Goal: Browse casually: Explore the website without a specific task or goal

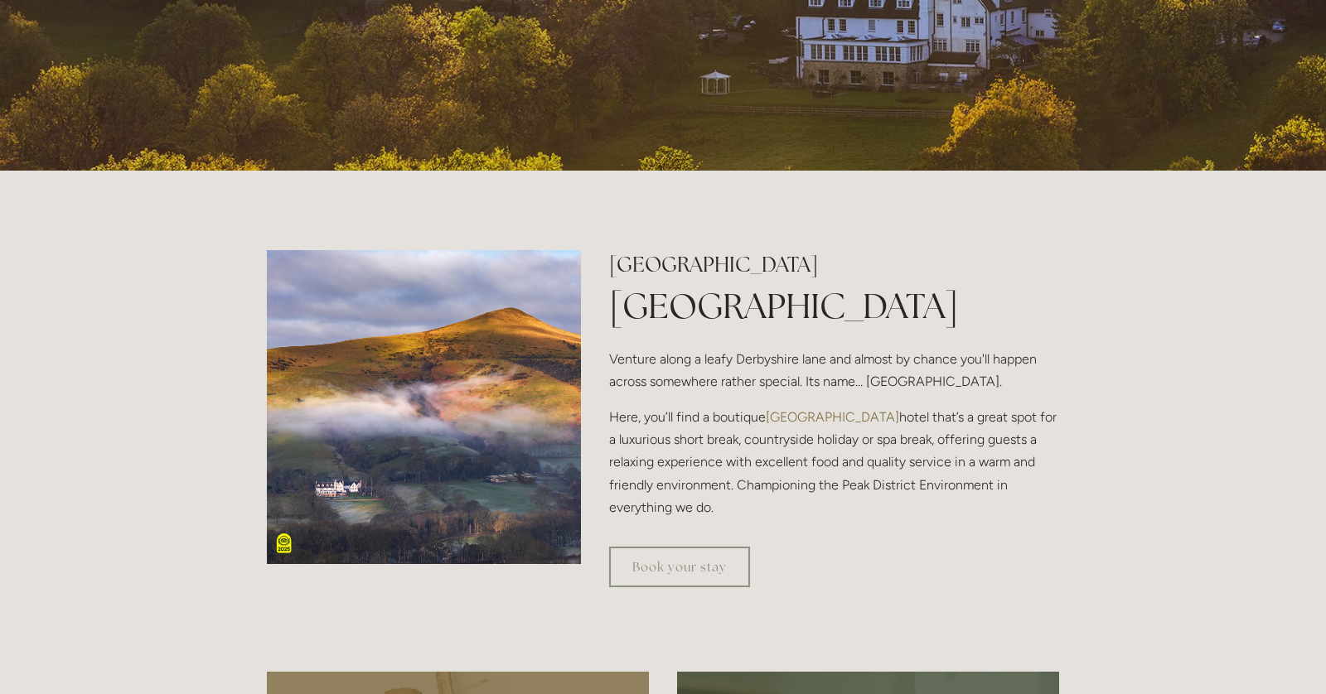
scroll to position [424, 0]
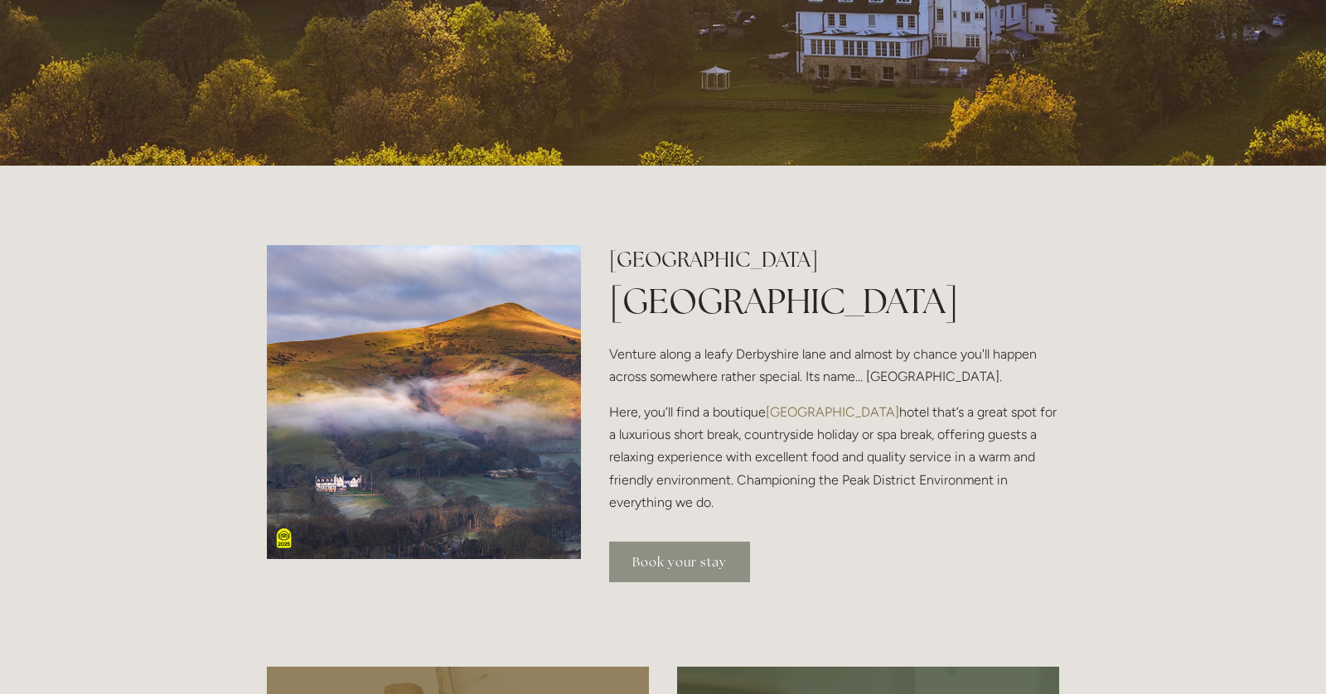
click at [666, 559] on link "Book your stay" at bounding box center [679, 562] width 141 height 41
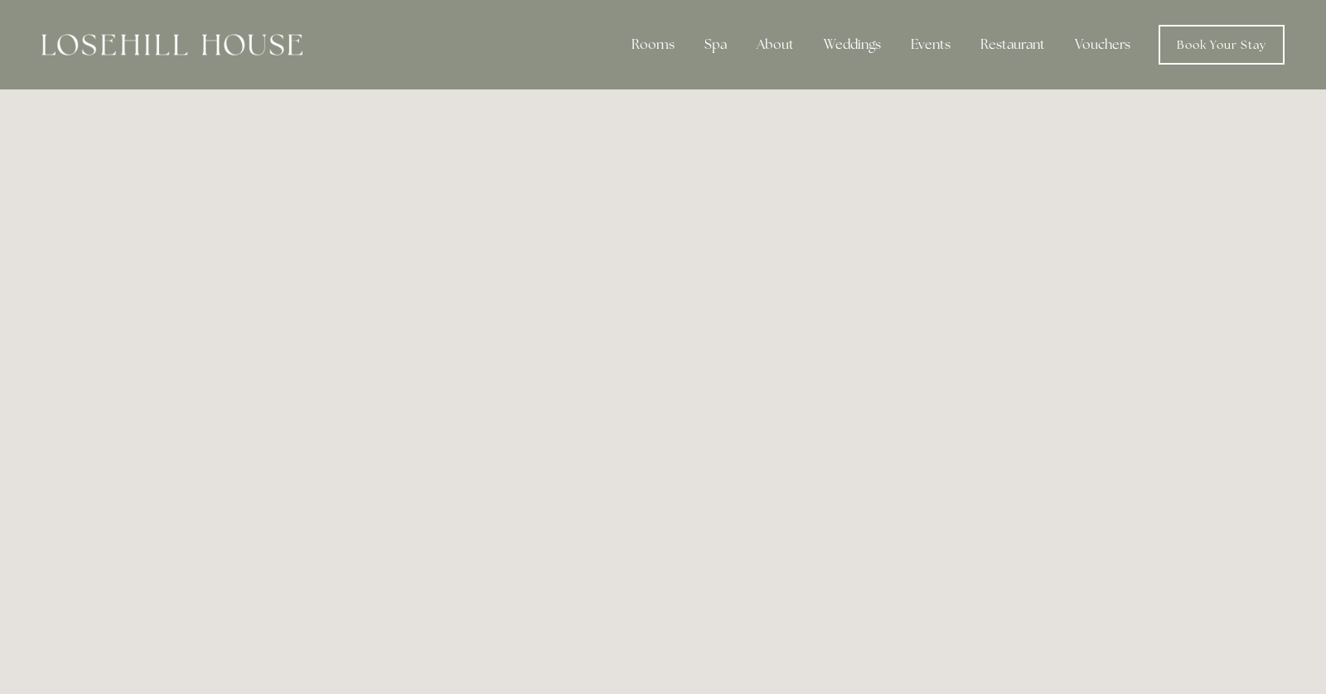
click at [264, 49] on img at bounding box center [171, 45] width 261 height 22
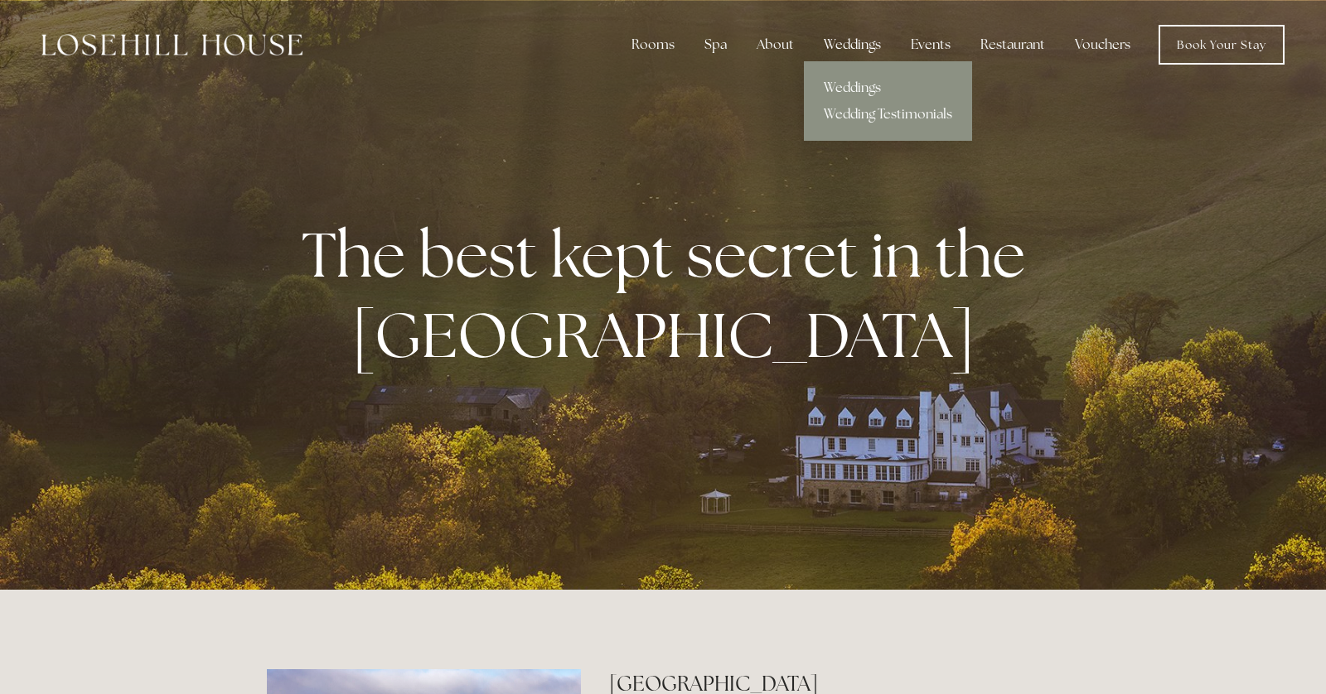
click at [850, 53] on div "Weddings" at bounding box center [853, 44] width 84 height 33
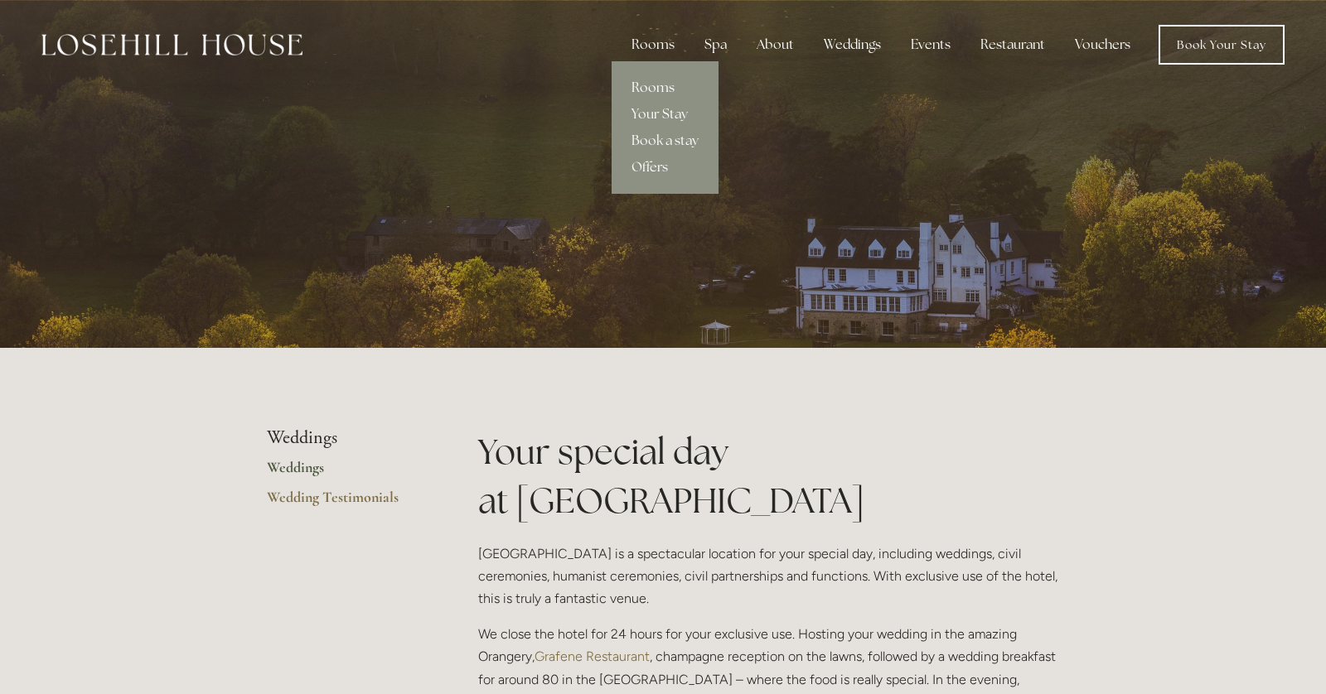
click at [646, 83] on link "Rooms" at bounding box center [665, 88] width 107 height 27
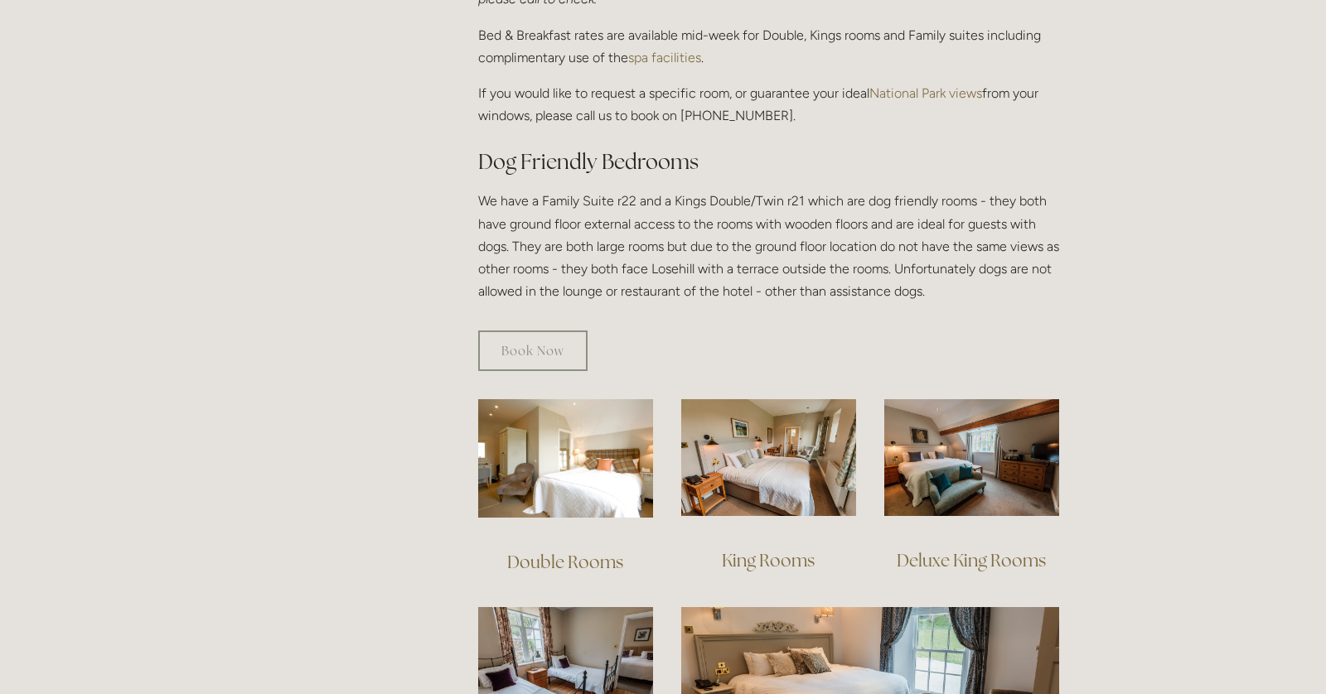
scroll to position [835, 0]
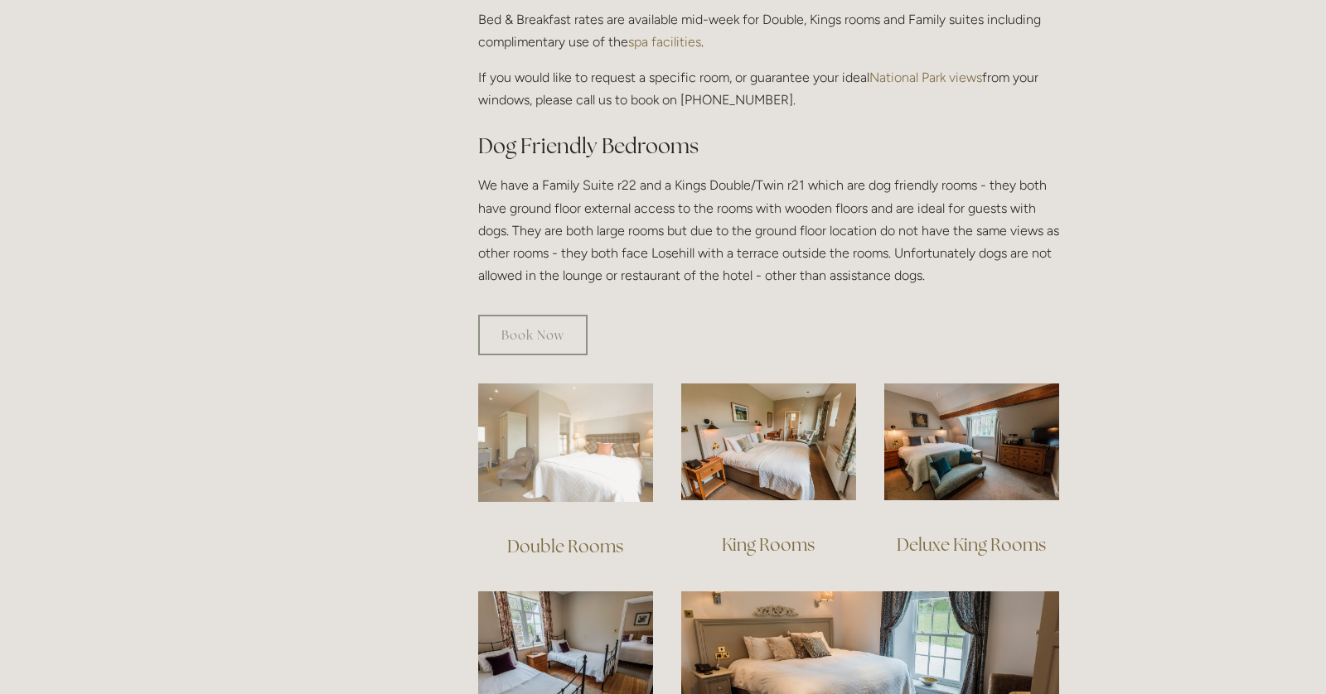
click at [590, 414] on img at bounding box center [565, 443] width 175 height 119
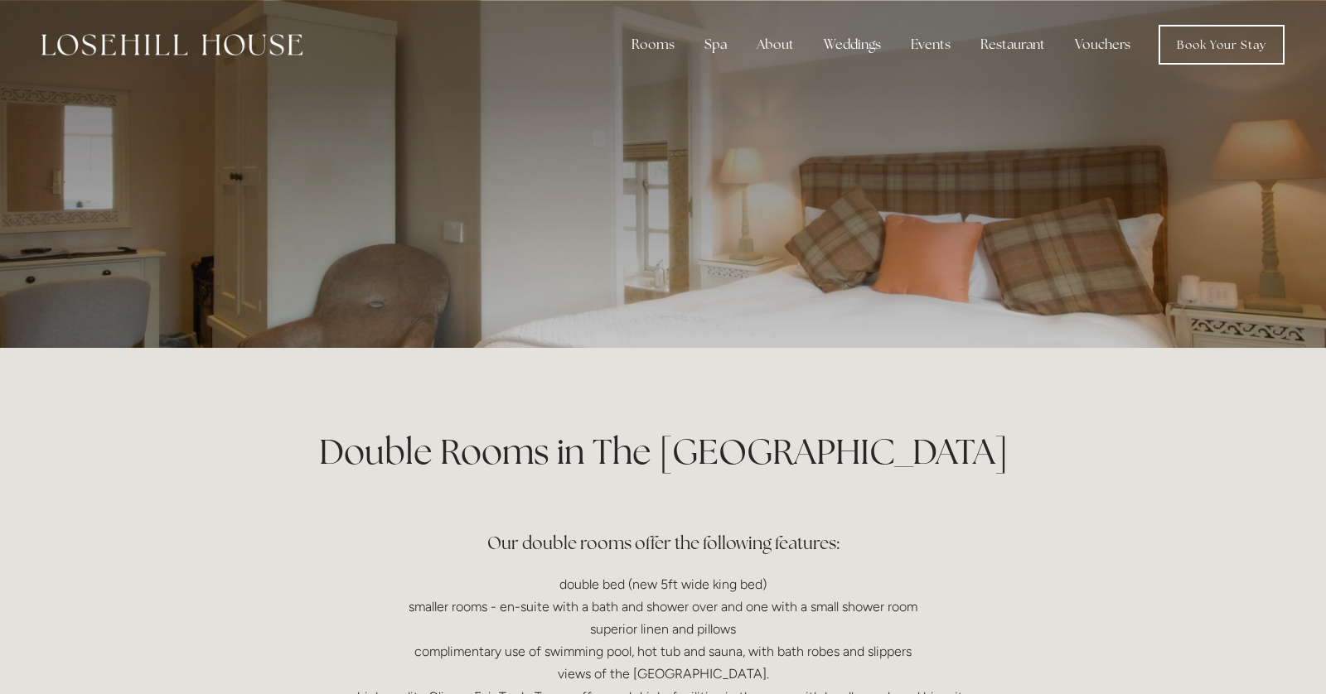
click at [304, 45] on nav "Rooms Rooms Your Stay Book a stay Offers Spa Spa" at bounding box center [793, 45] width 982 height 40
click at [282, 46] on img at bounding box center [171, 45] width 261 height 22
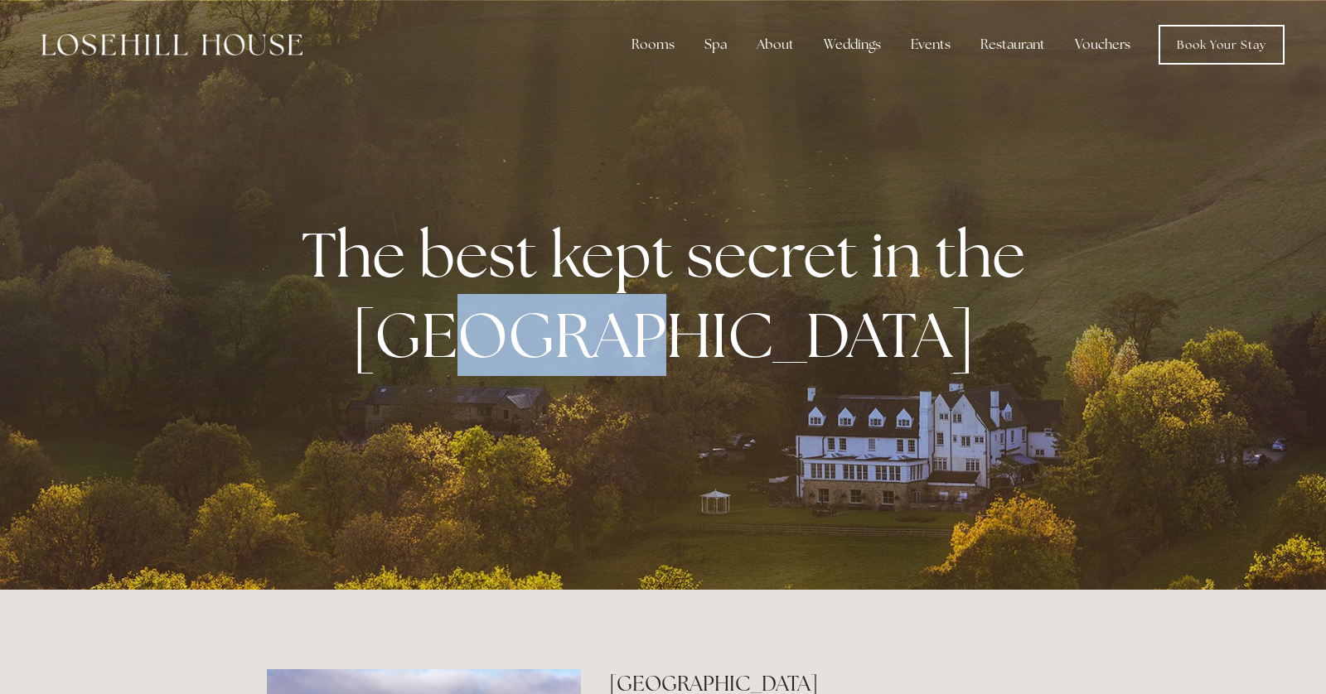
drag, startPoint x: 727, startPoint y: 307, endPoint x: 585, endPoint y: 293, distance: 142.4
click at [585, 293] on strong "The best kept secret in the [GEOGRAPHIC_DATA]" at bounding box center [670, 295] width 737 height 162
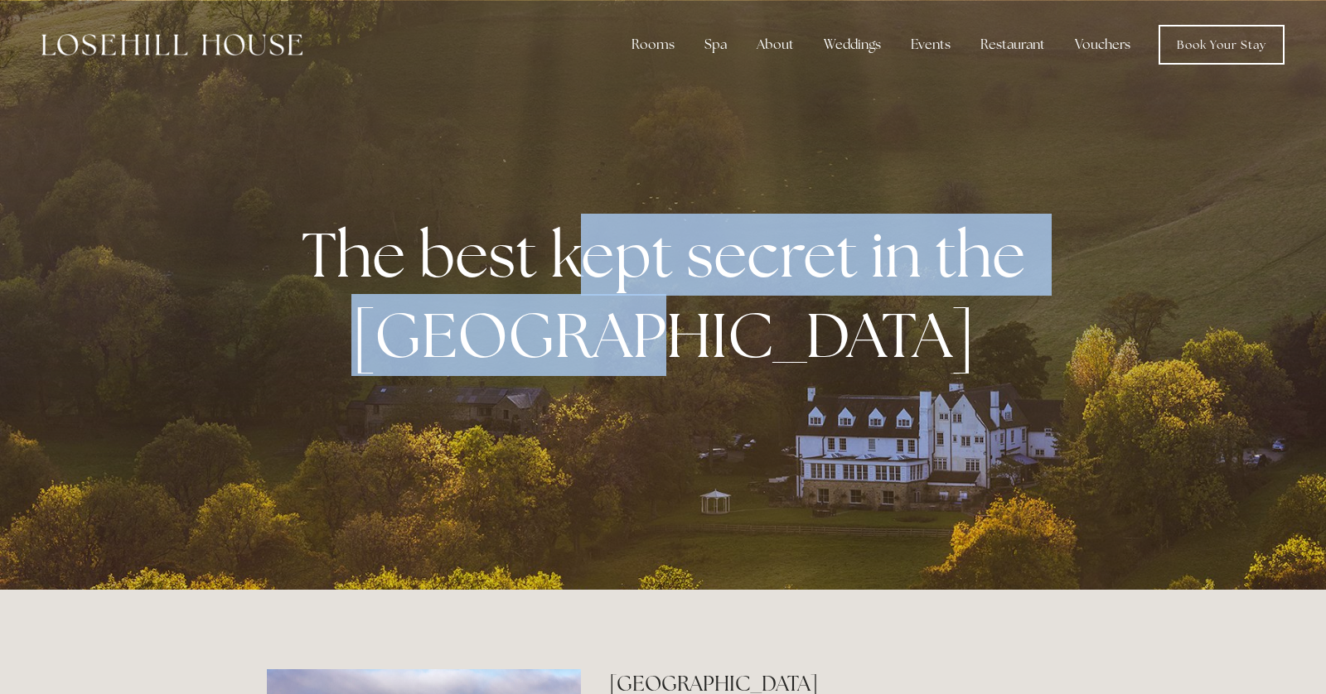
click at [585, 293] on strong "The best kept secret in the [GEOGRAPHIC_DATA]" at bounding box center [670, 295] width 737 height 162
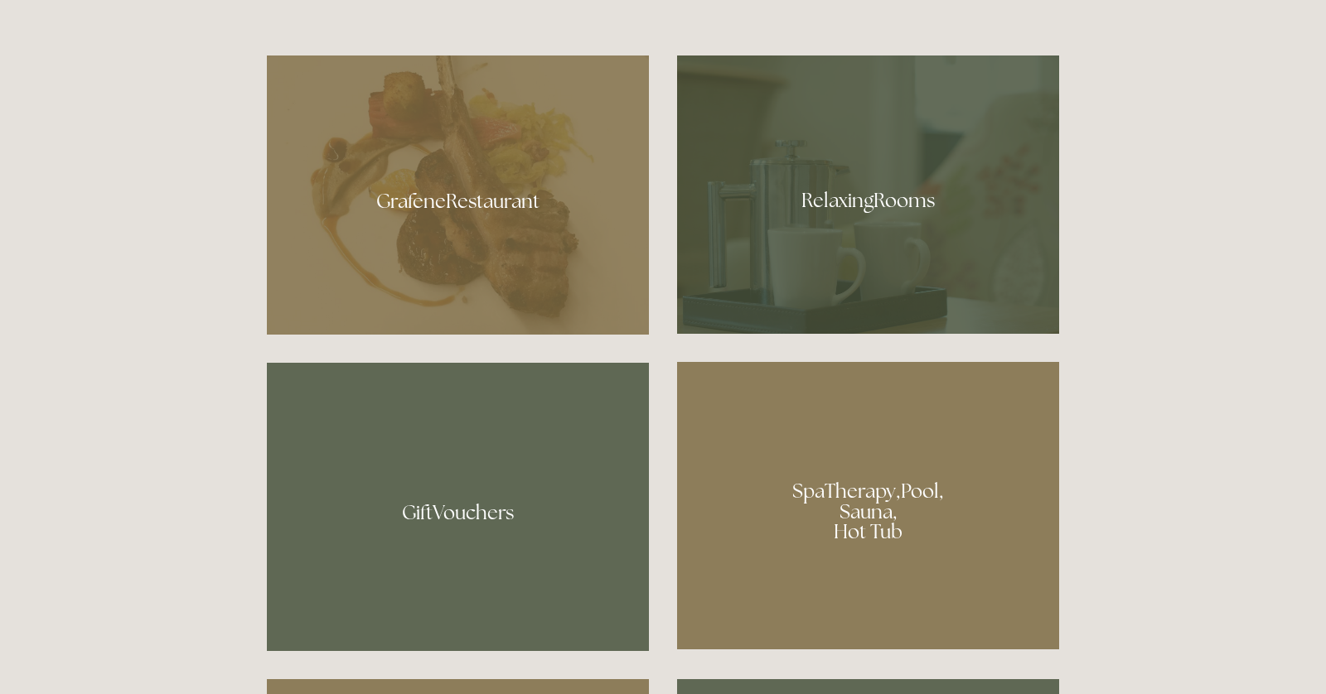
scroll to position [1041, 0]
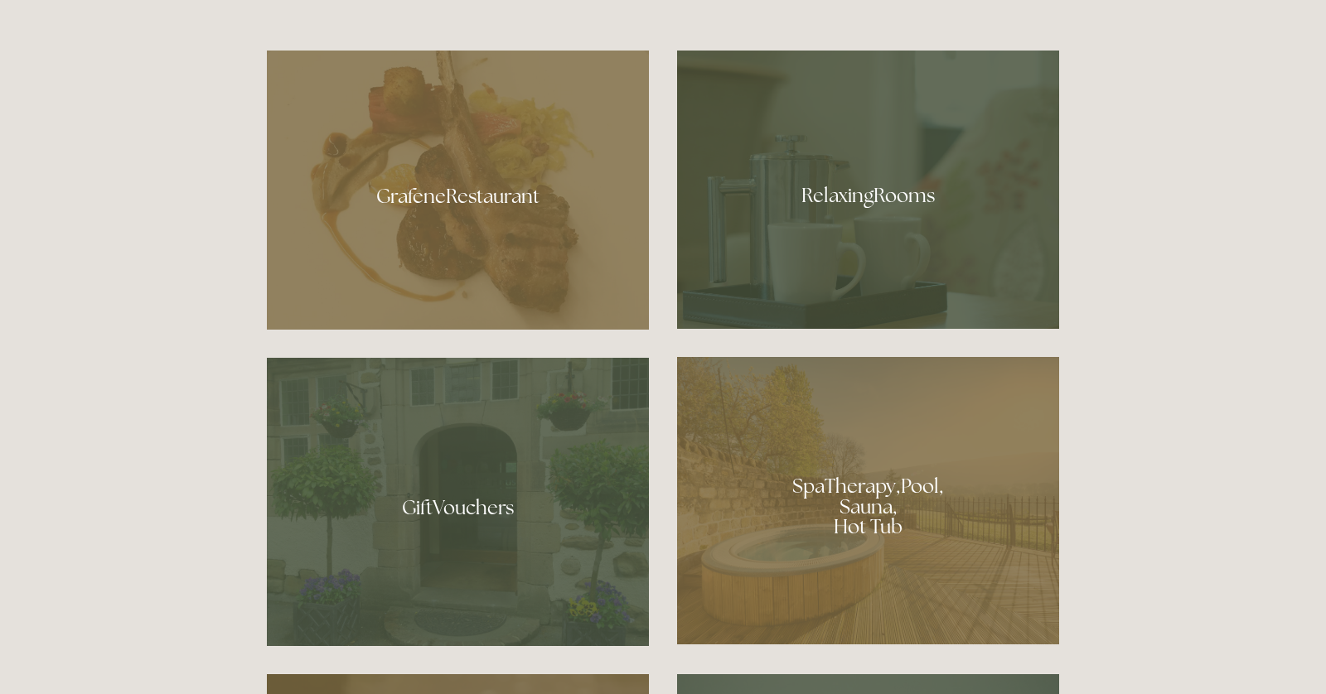
click at [825, 197] on div at bounding box center [868, 190] width 382 height 278
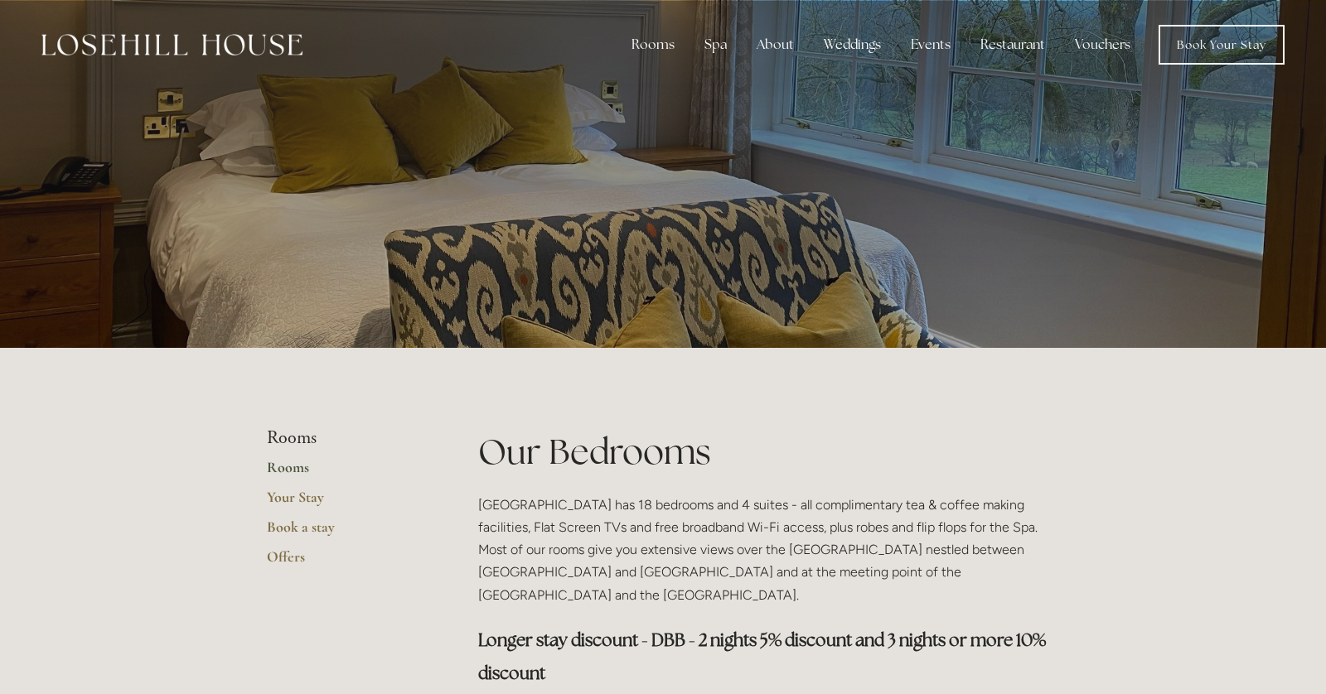
click at [244, 56] on div at bounding box center [171, 45] width 261 height 40
click at [250, 31] on div at bounding box center [171, 45] width 261 height 40
click at [244, 46] on img at bounding box center [171, 45] width 261 height 22
